Goal: Task Accomplishment & Management: Use online tool/utility

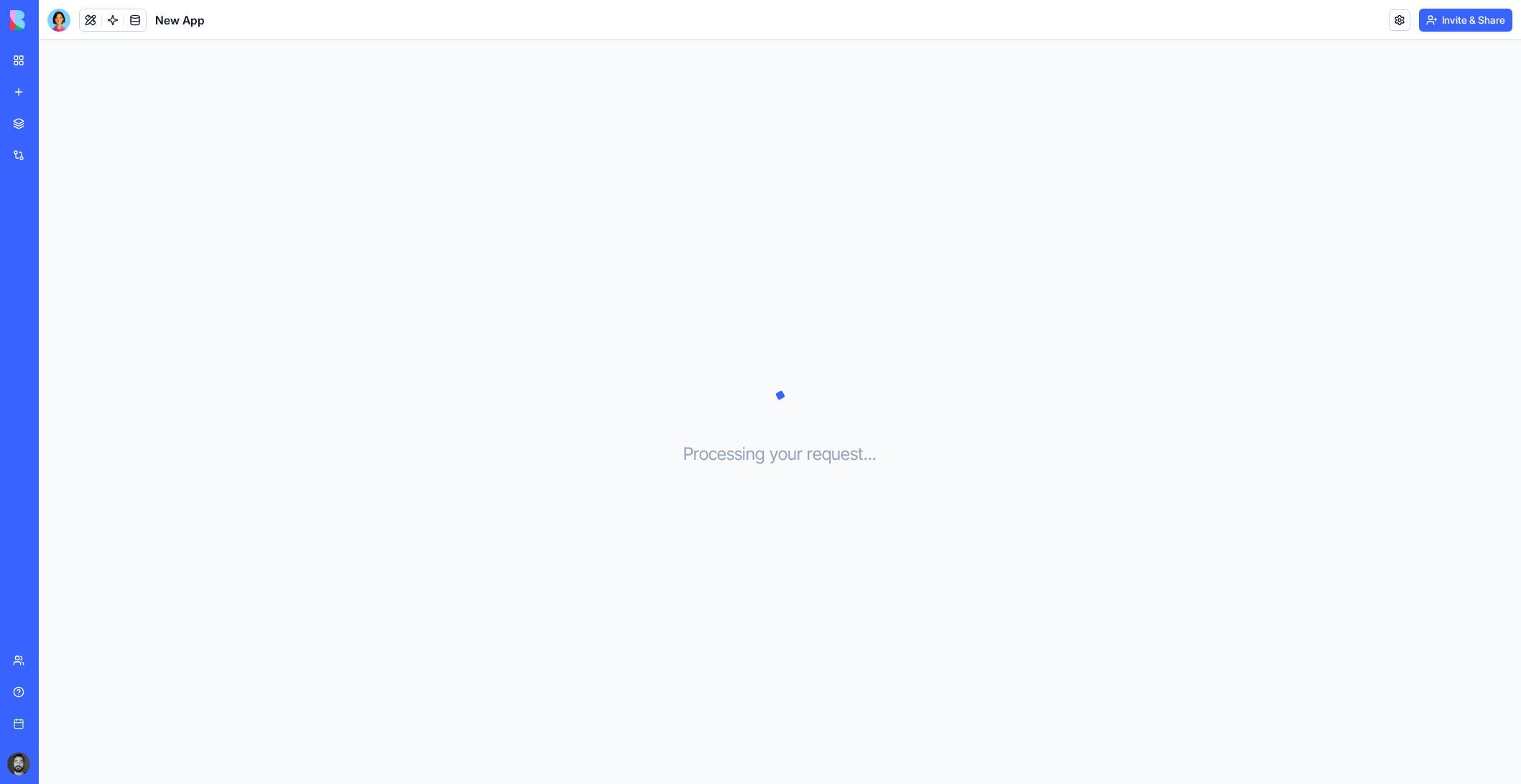
click at [22, 55] on link "My workspace" at bounding box center [33, 60] width 57 height 29
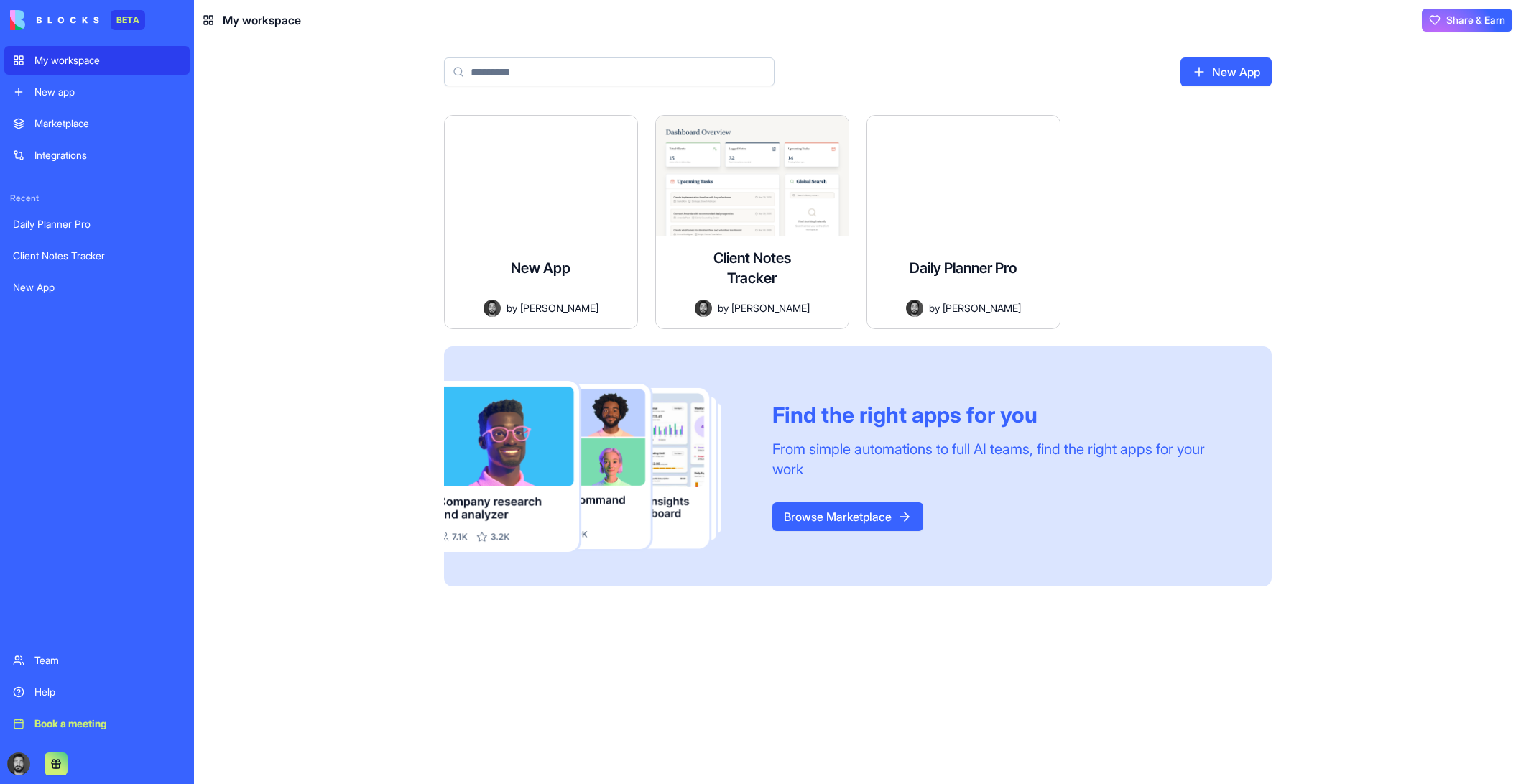
click at [64, 88] on div "New app" at bounding box center [108, 91] width 146 height 15
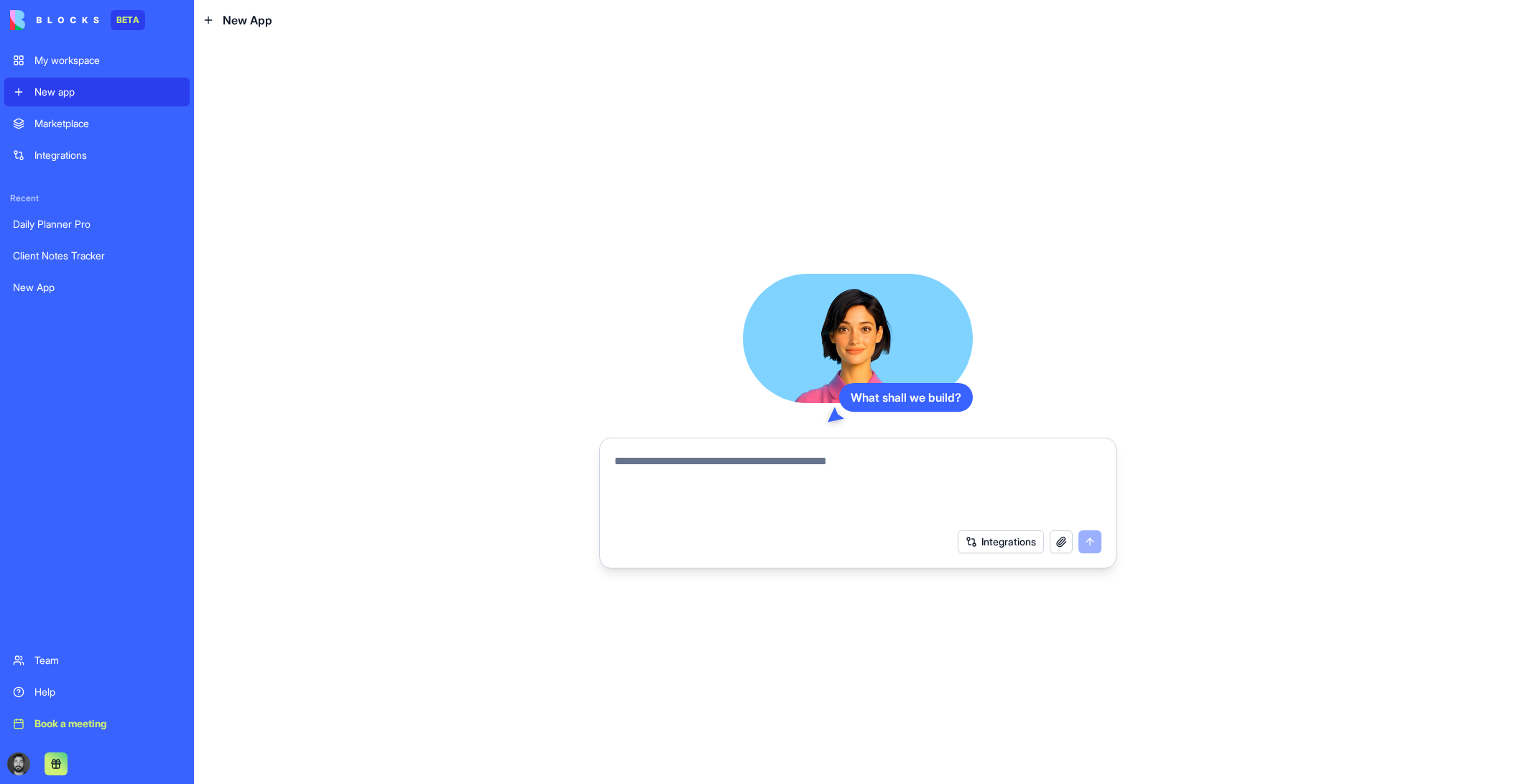
click at [68, 149] on div "Integrations" at bounding box center [108, 155] width 146 height 15
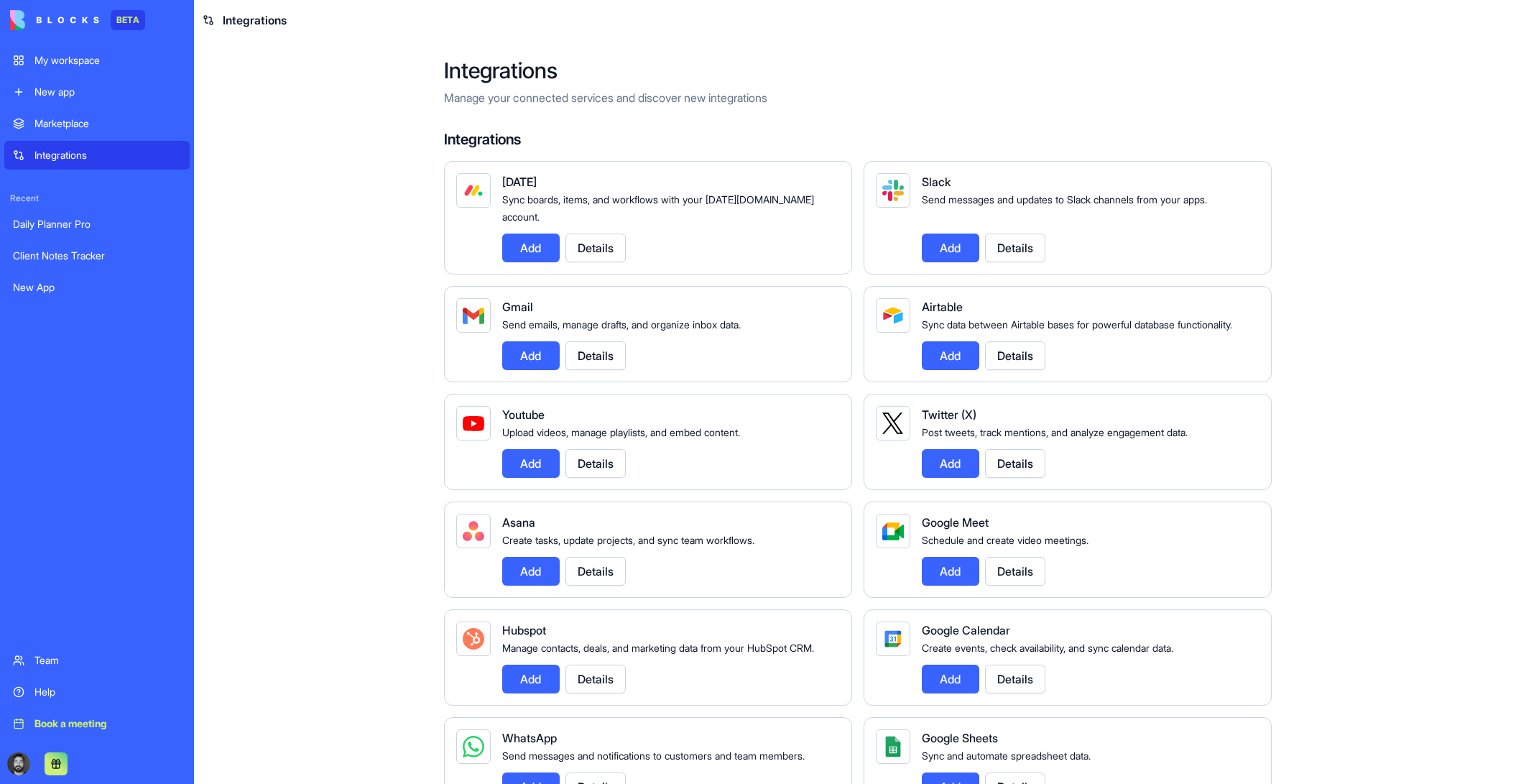
click at [62, 286] on div "New App" at bounding box center [97, 287] width 168 height 15
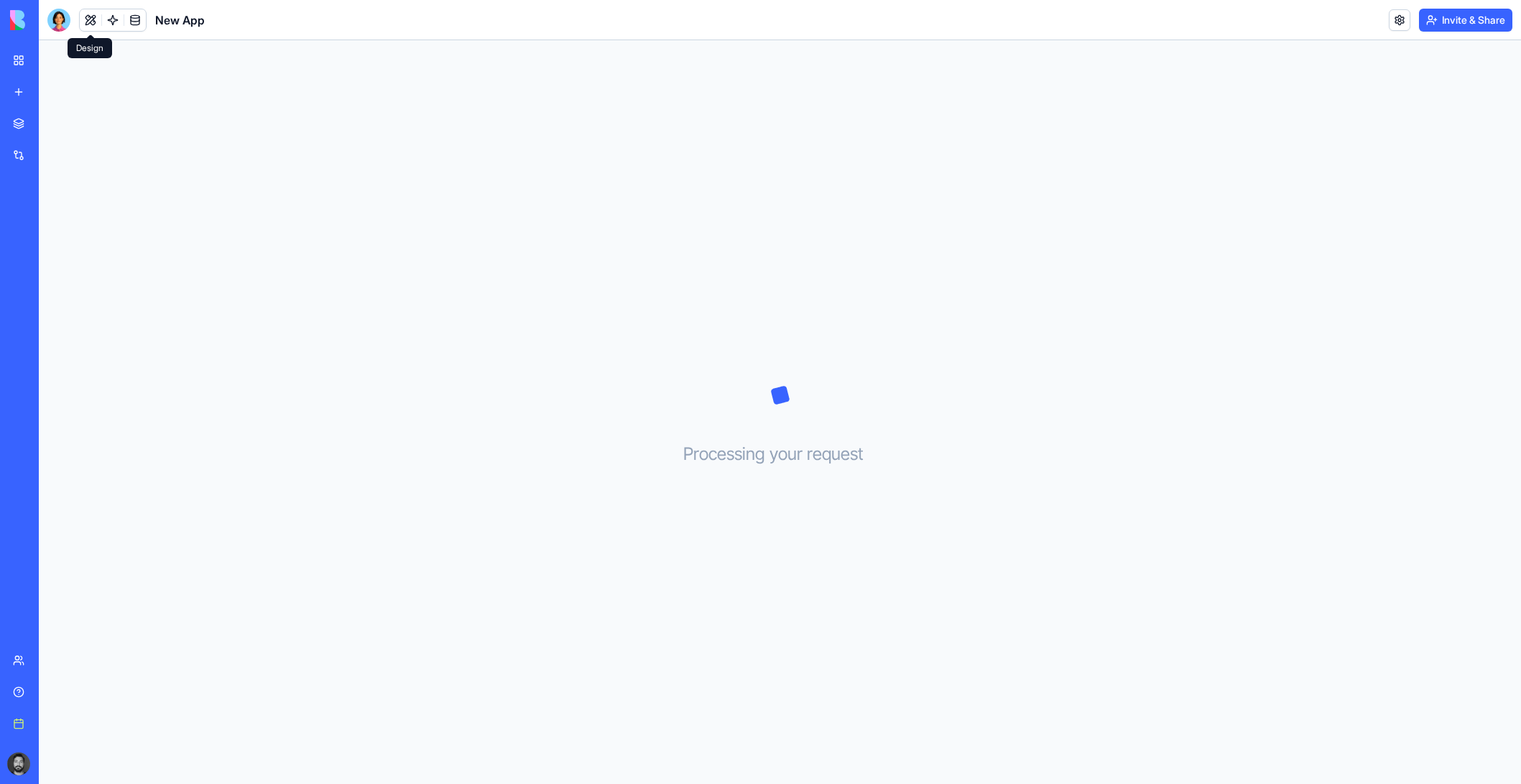
click at [61, 20] on div at bounding box center [59, 20] width 23 height 23
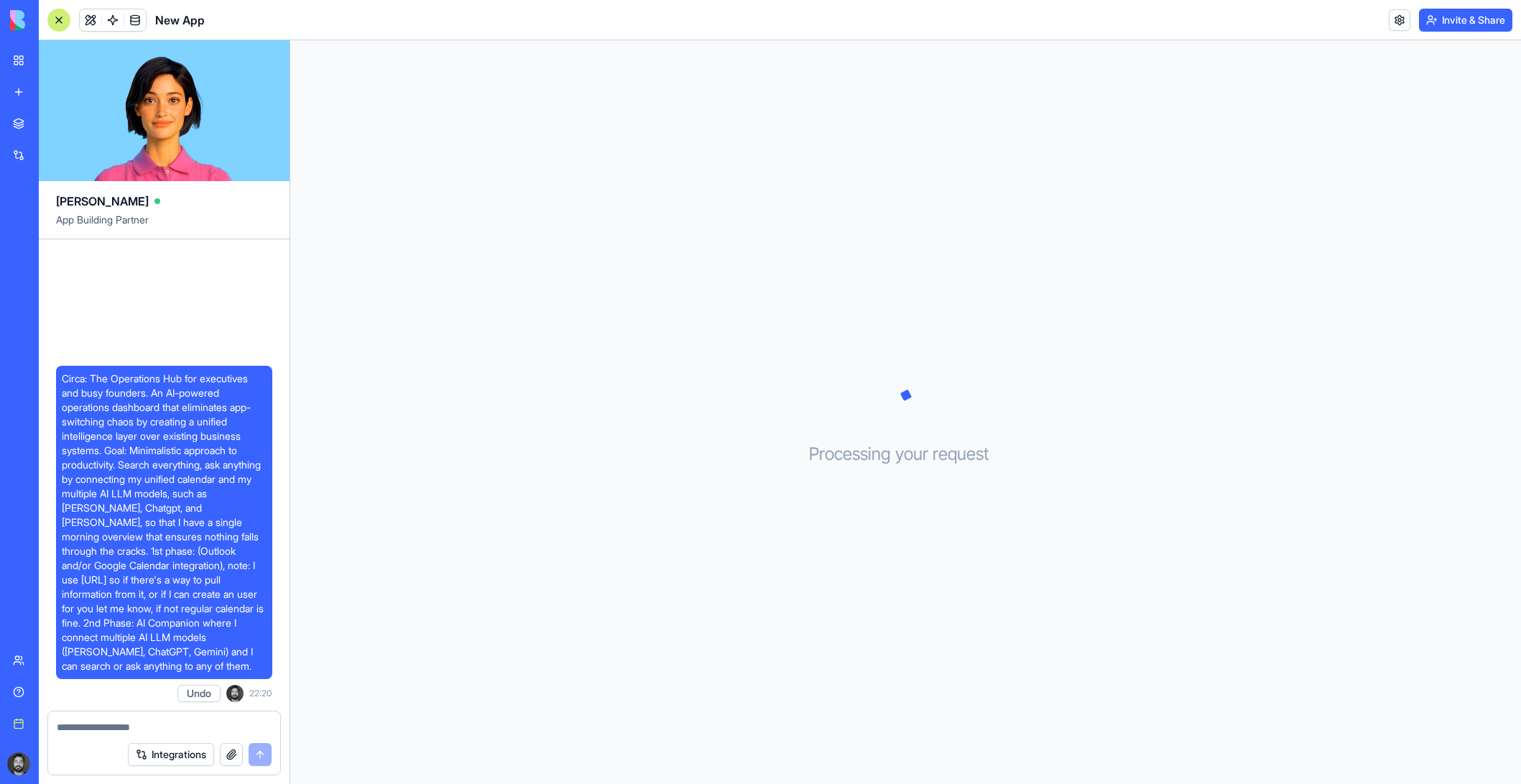
click at [198, 731] on textarea at bounding box center [164, 727] width 215 height 15
type textarea "********"
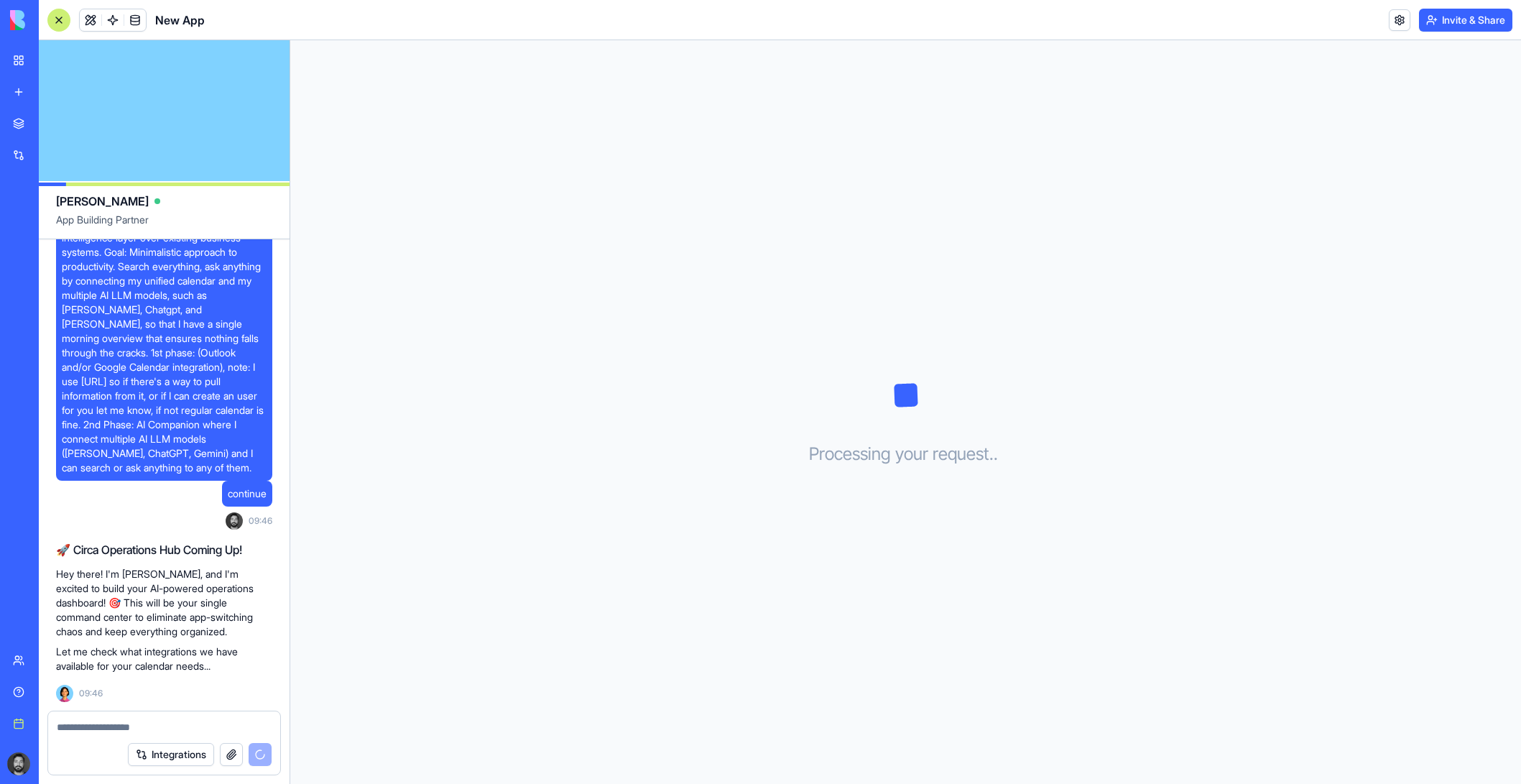
scroll to position [198, 0]
